Goal: Information Seeking & Learning: Learn about a topic

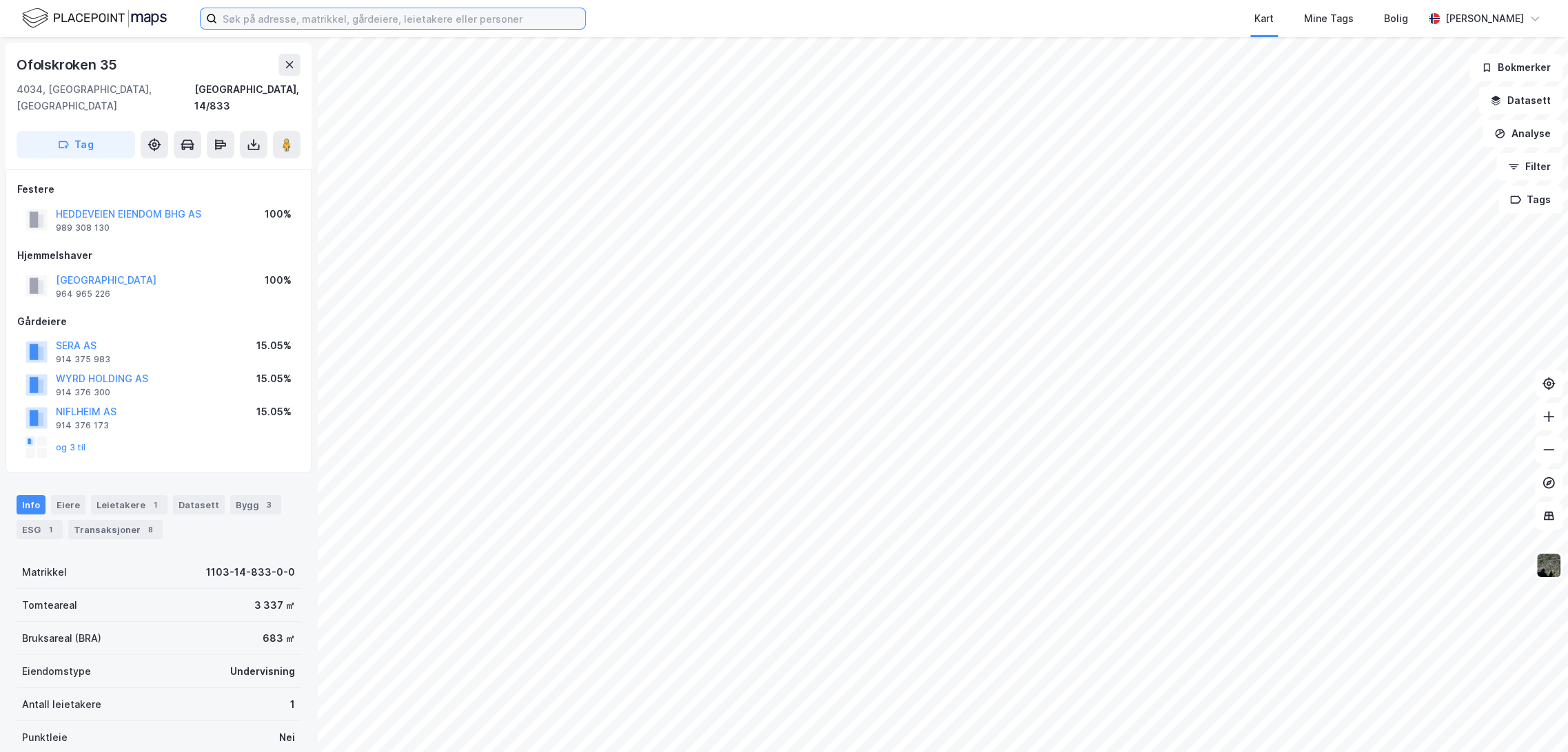
click at [364, 23] on input at bounding box center [400, 19] width 368 height 21
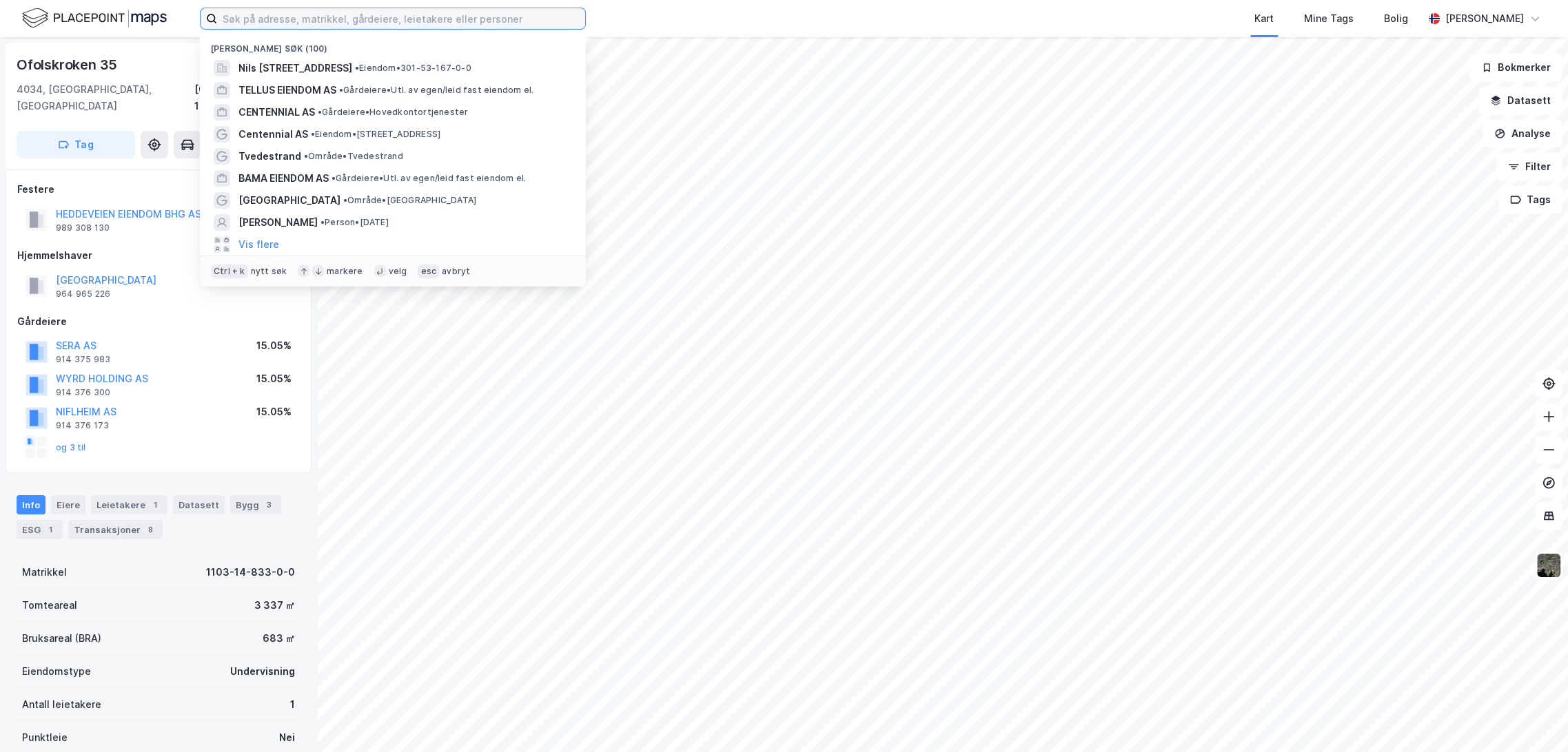
paste input "Gnr. 134, bnr. 194 (Sentrumstomt), 1400 Ski"
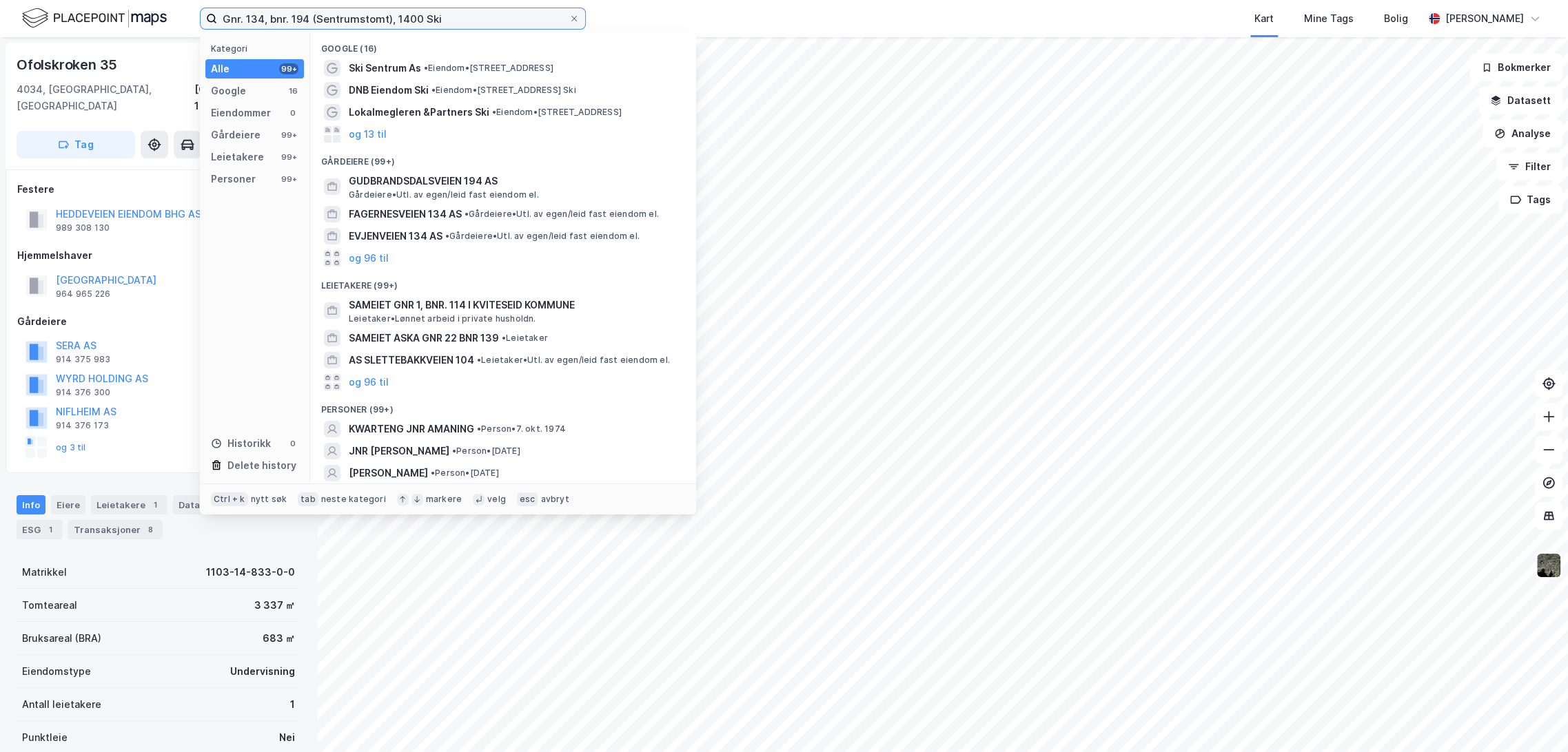
drag, startPoint x: 392, startPoint y: 19, endPoint x: 311, endPoint y: 21, distance: 81.0
click at [311, 21] on input "Gnr. 134, bnr. 194 (Sentrumstomt), 1400 Ski" at bounding box center [393, 19] width 352 height 21
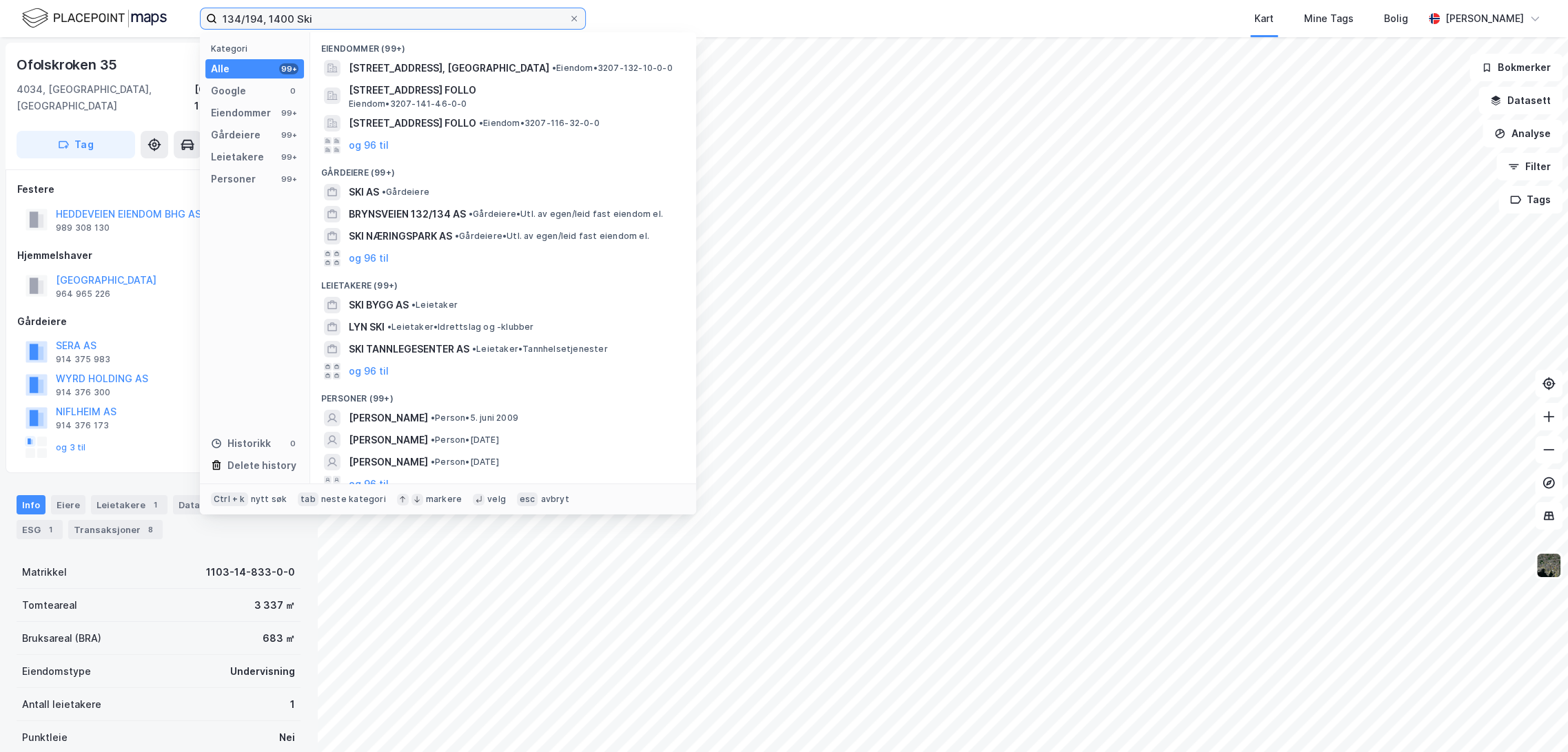
click at [352, 17] on input "134/194, 1400 Ski" at bounding box center [393, 19] width 352 height 21
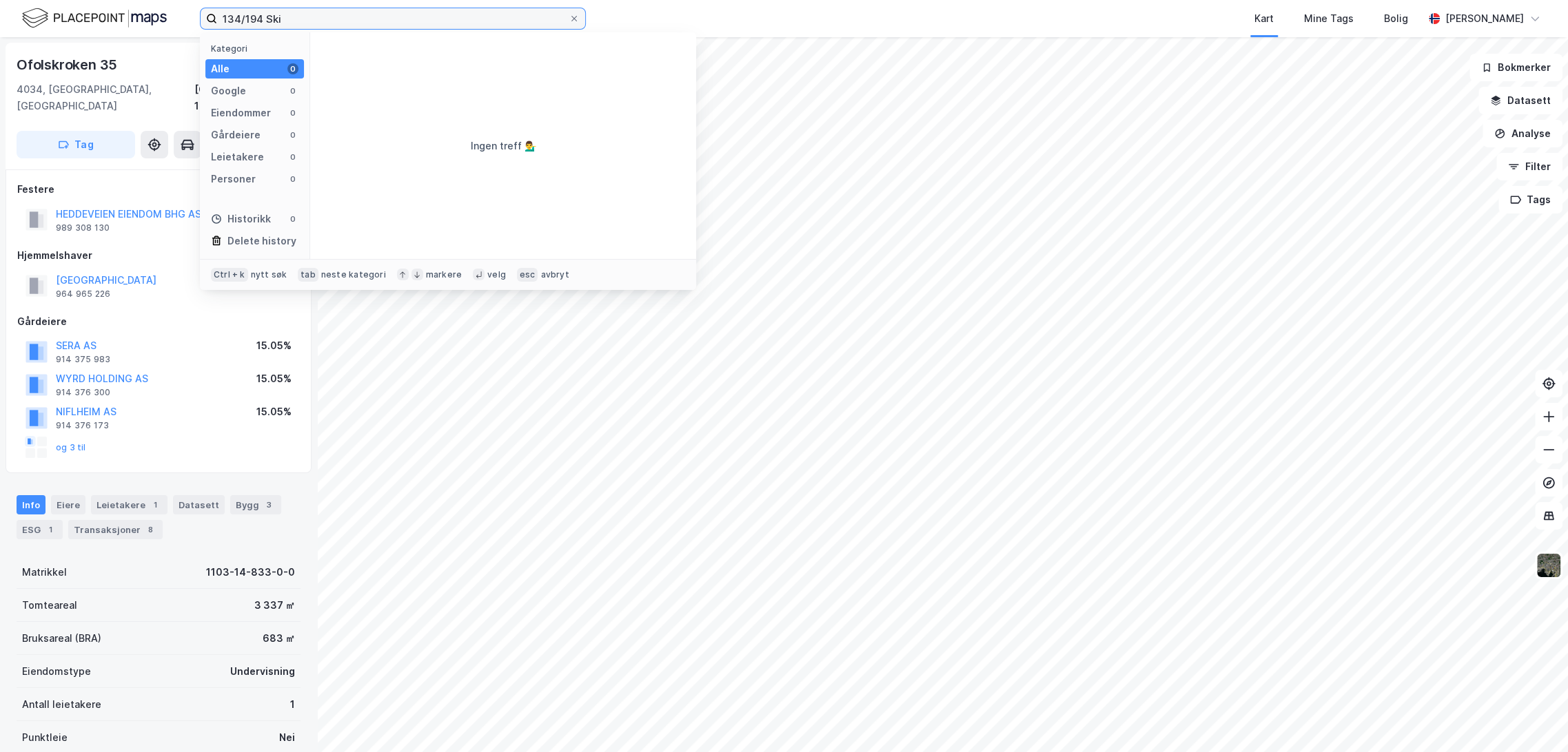
click at [258, 17] on input "134/194 Ski" at bounding box center [393, 19] width 352 height 21
click at [379, 22] on input "134/194 Ski" at bounding box center [393, 19] width 352 height 21
drag, startPoint x: 320, startPoint y: 21, endPoint x: 113, endPoint y: 21, distance: 207.0
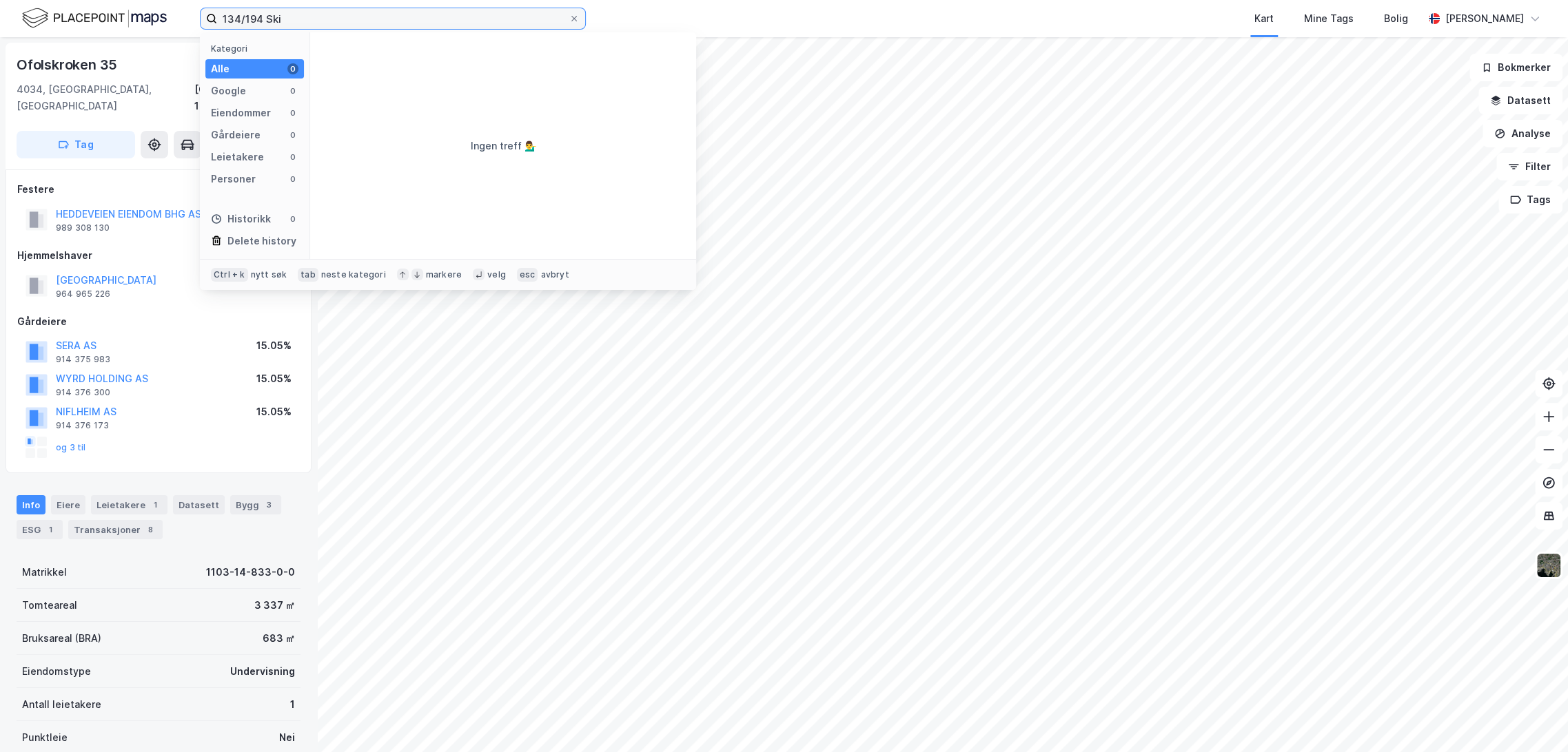
click at [113, 21] on div "134/194 Ski Kategori Alle 0 Google 0 Eiendommer 0 Gårdeiere 0 Leietakere 0 Pers…" at bounding box center [784, 19] width 1568 height 37
click at [250, 15] on input "134/194 Ski" at bounding box center [393, 19] width 352 height 21
click at [270, 18] on input "134/194 Ski" at bounding box center [393, 19] width 352 height 21
click at [314, 14] on input "134/194 Ski" at bounding box center [393, 19] width 352 height 21
type input "134/194 nordre follo"
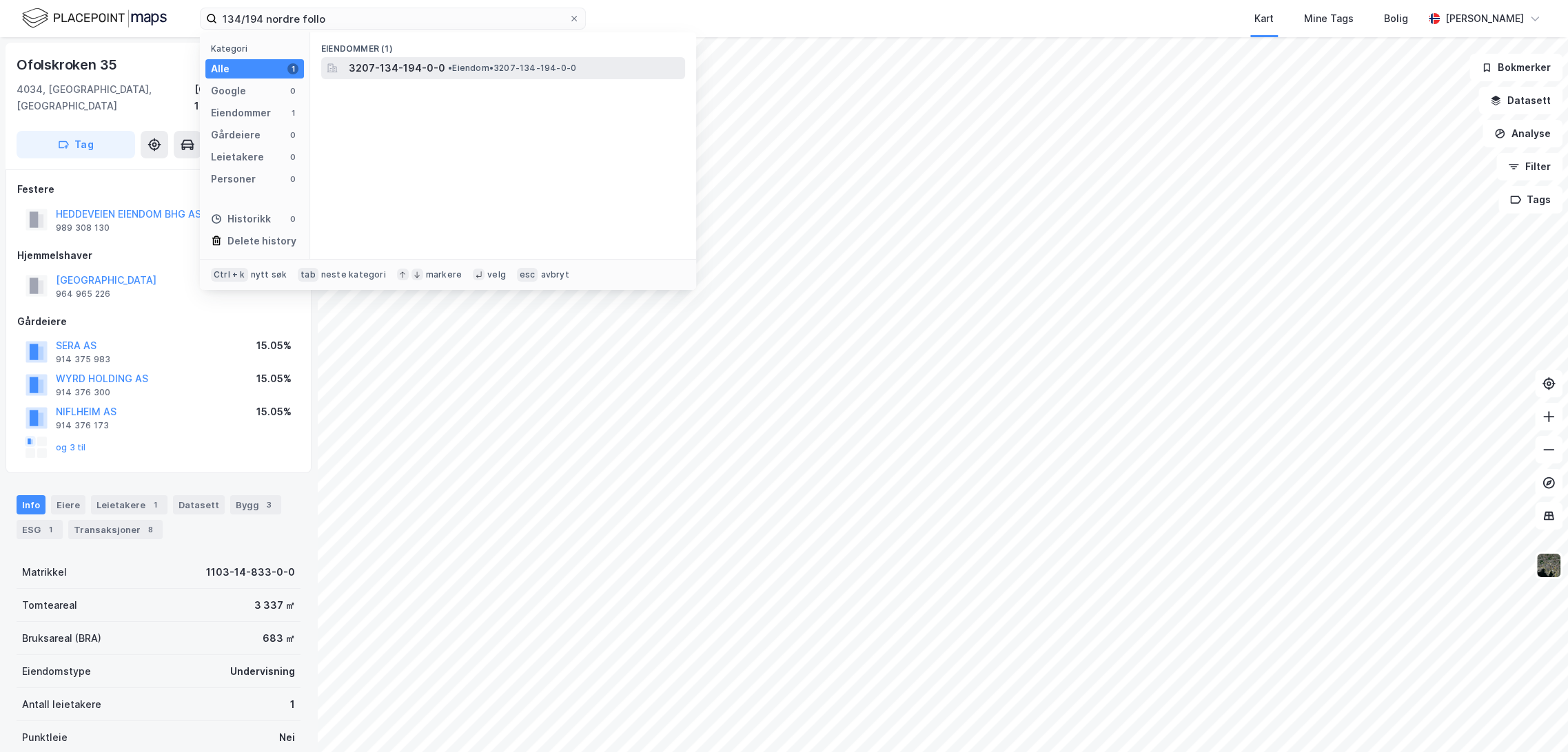
click at [341, 64] on div "3207-134-194-0-0 • Eiendom • 3207-134-194-0-0" at bounding box center [503, 68] width 364 height 22
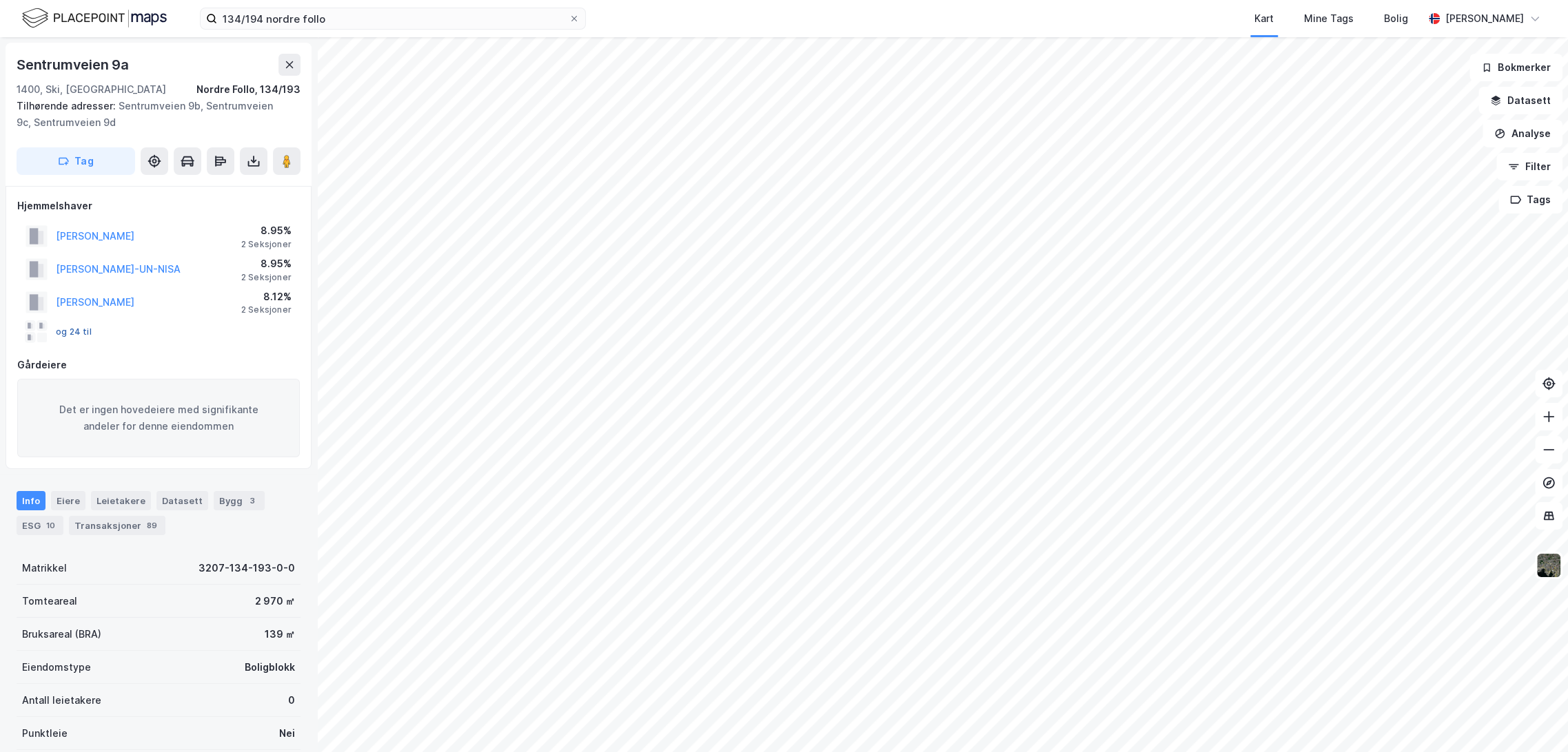
click at [0, 0] on button "og 24 til" at bounding box center [0, 0] width 0 height 0
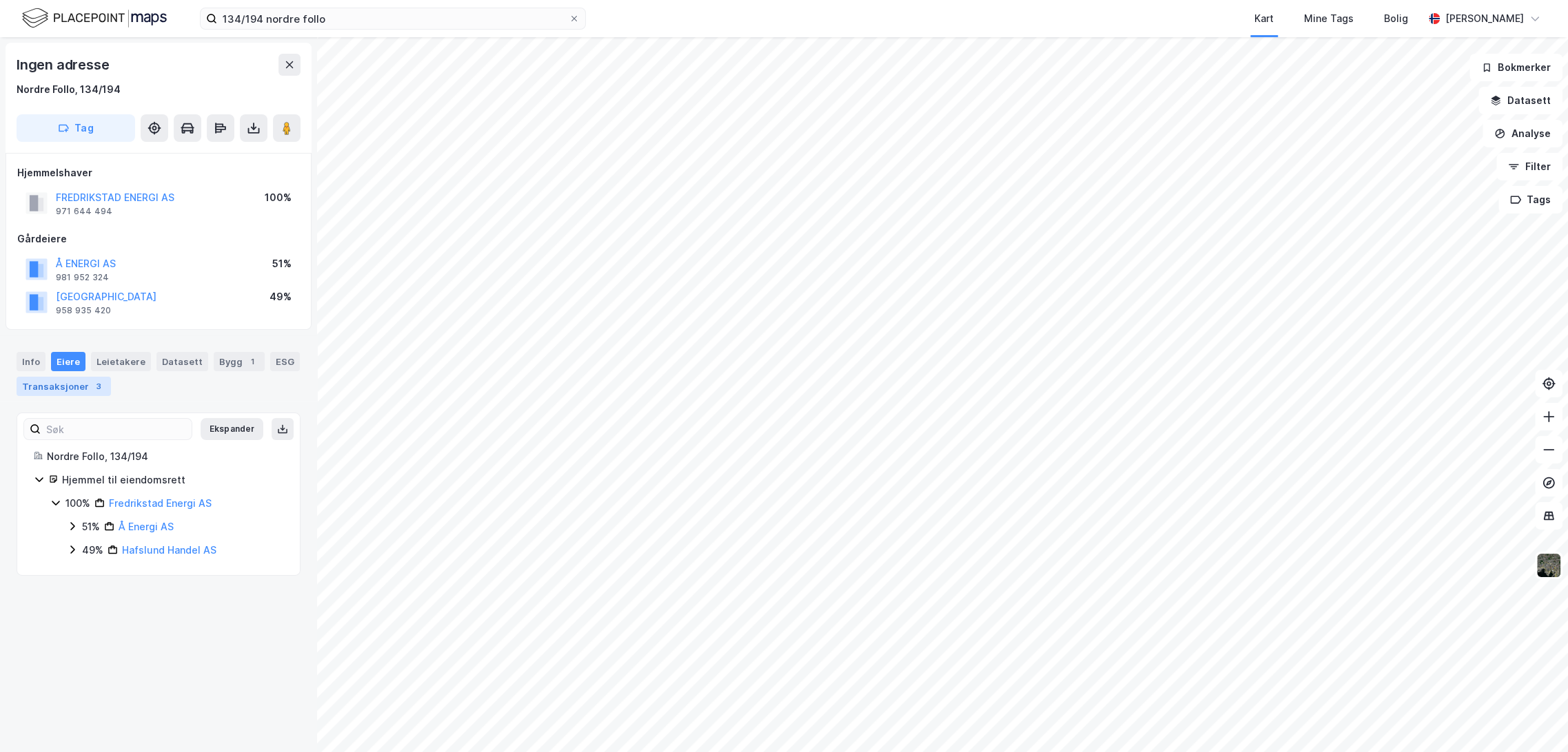
click at [82, 390] on div "Transaksjoner 3" at bounding box center [64, 386] width 94 height 19
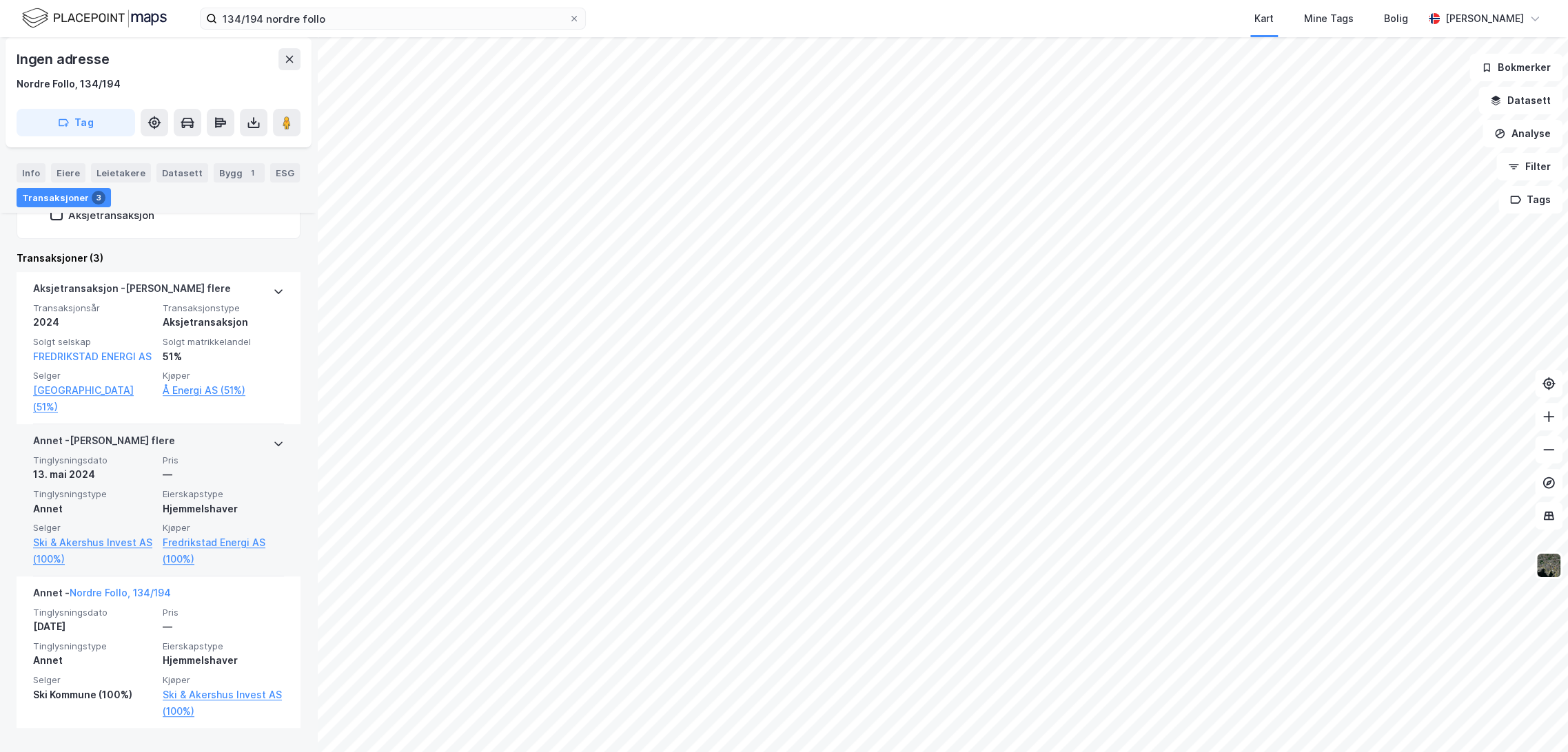
scroll to position [391, 0]
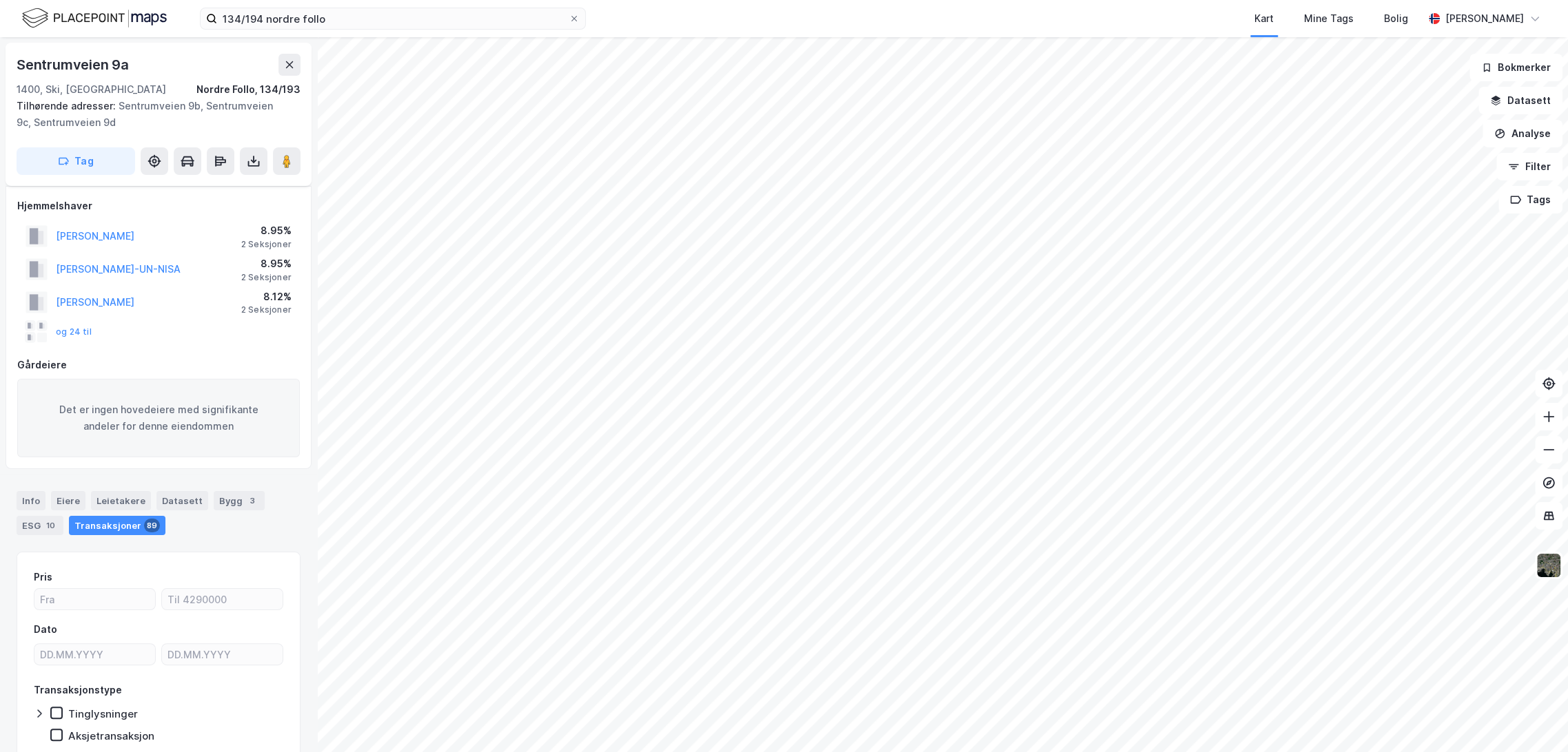
scroll to position [57, 0]
